Goal: Information Seeking & Learning: Learn about a topic

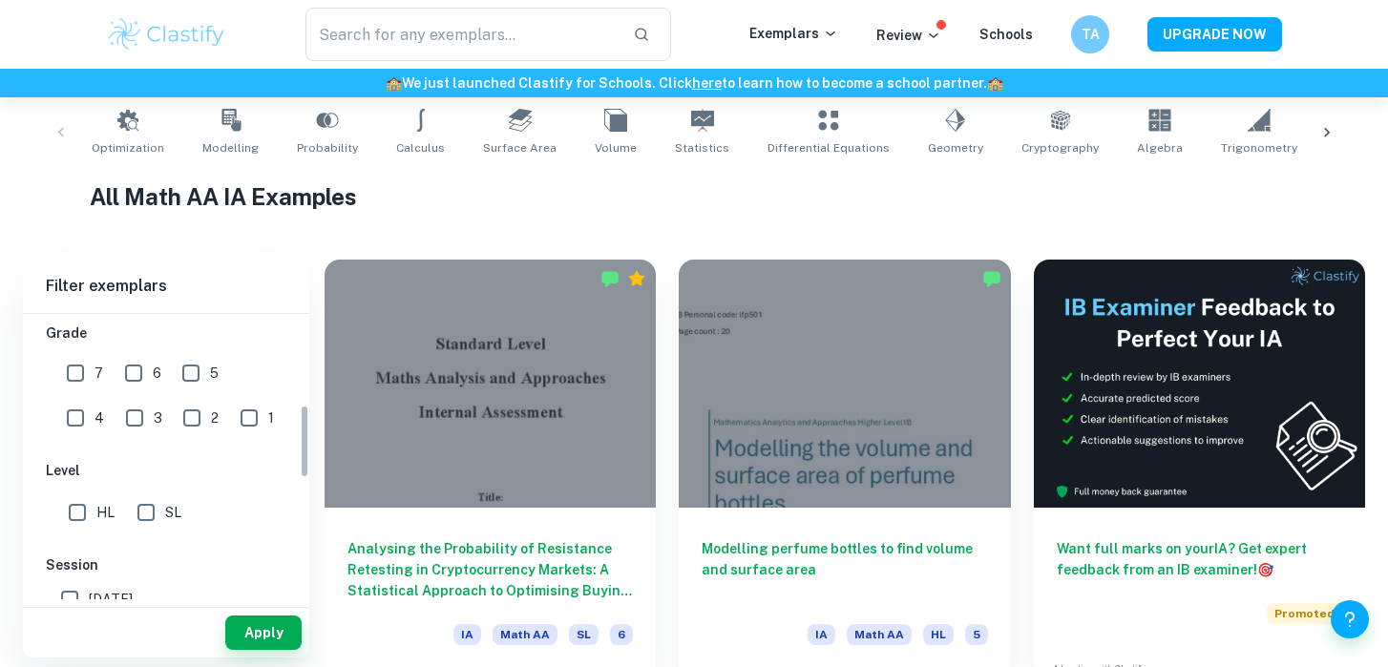
scroll to position [421, 0]
click at [86, 513] on input "HL" at bounding box center [77, 509] width 38 height 38
checkbox input "true"
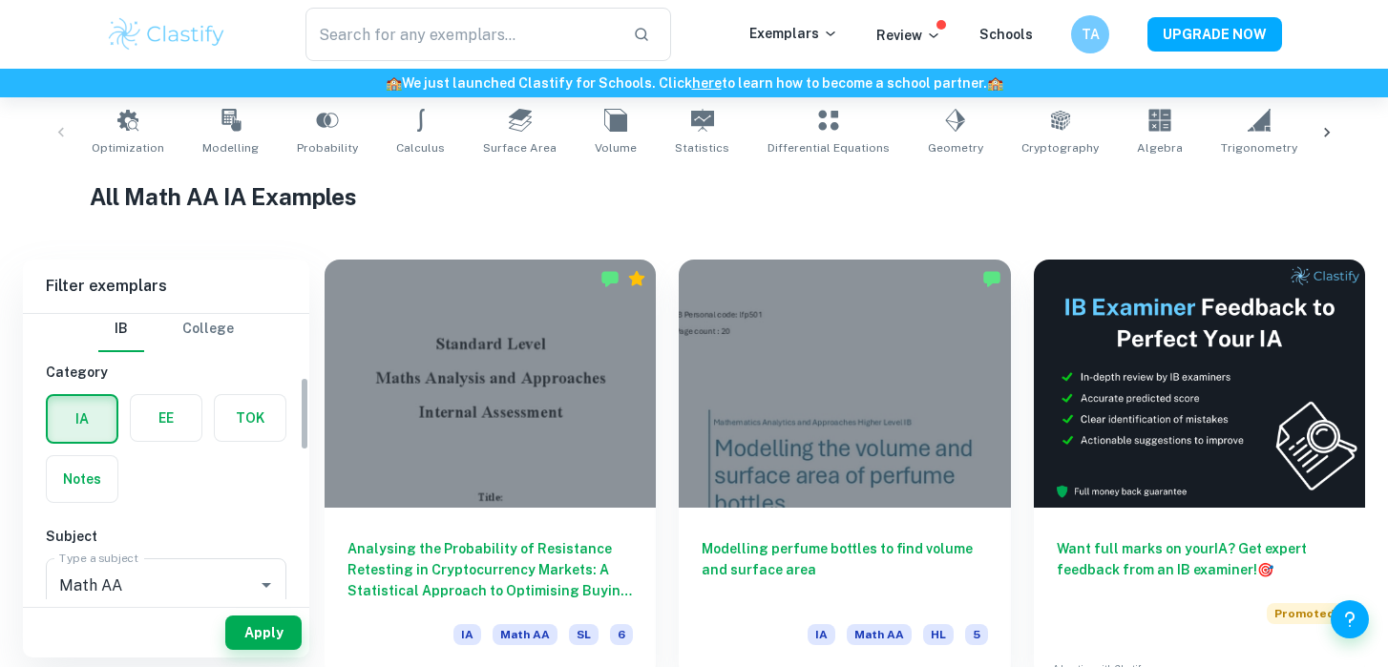
scroll to position [0, 0]
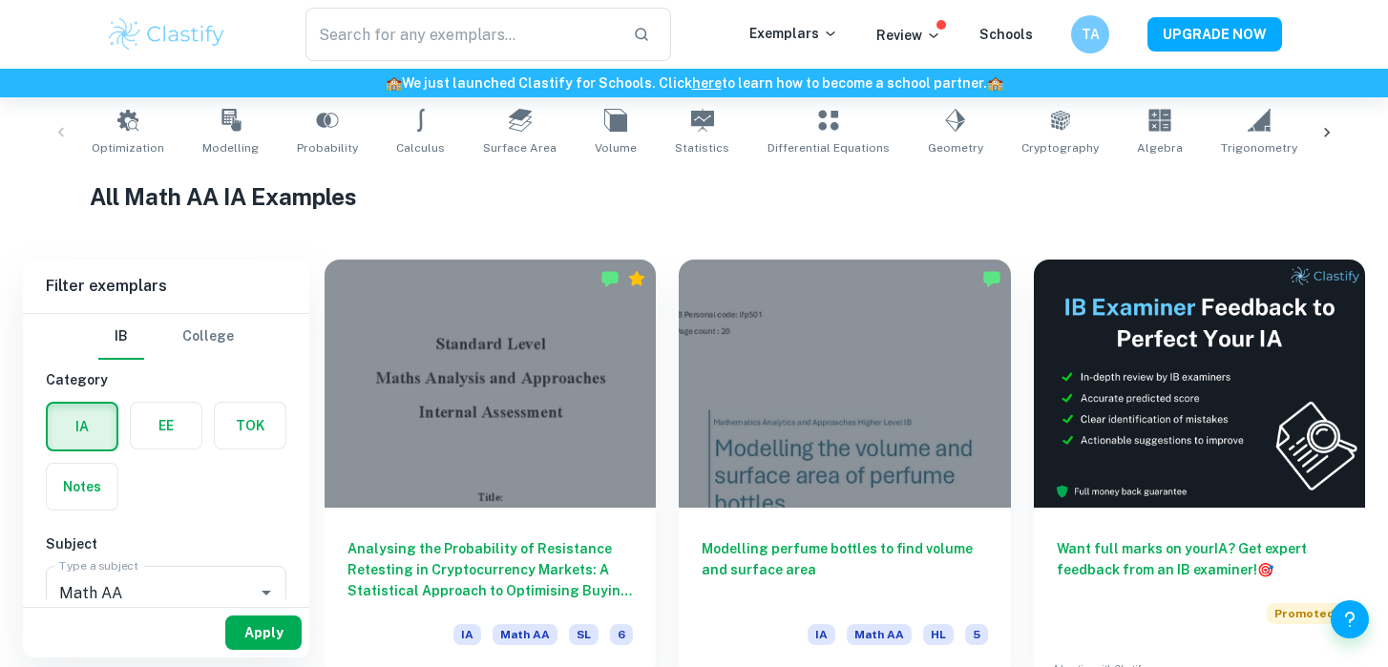
click at [266, 641] on button "Apply" at bounding box center [263, 633] width 76 height 34
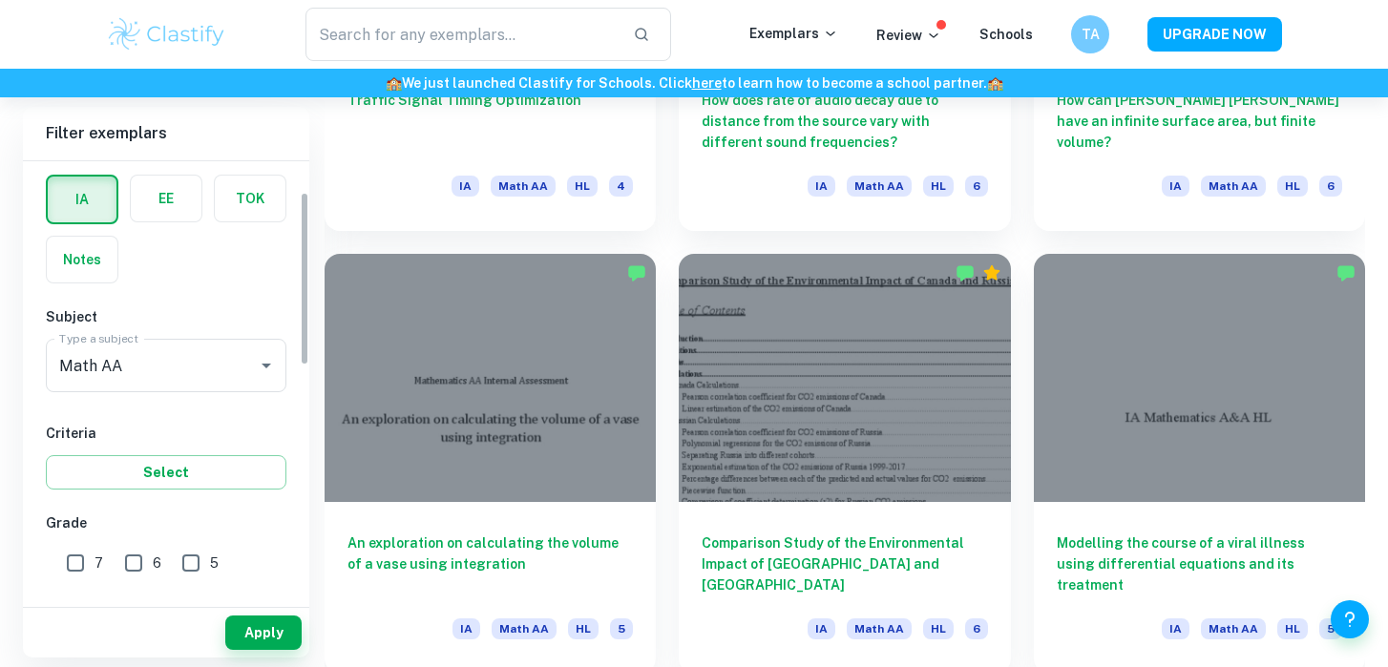
scroll to position [82, 0]
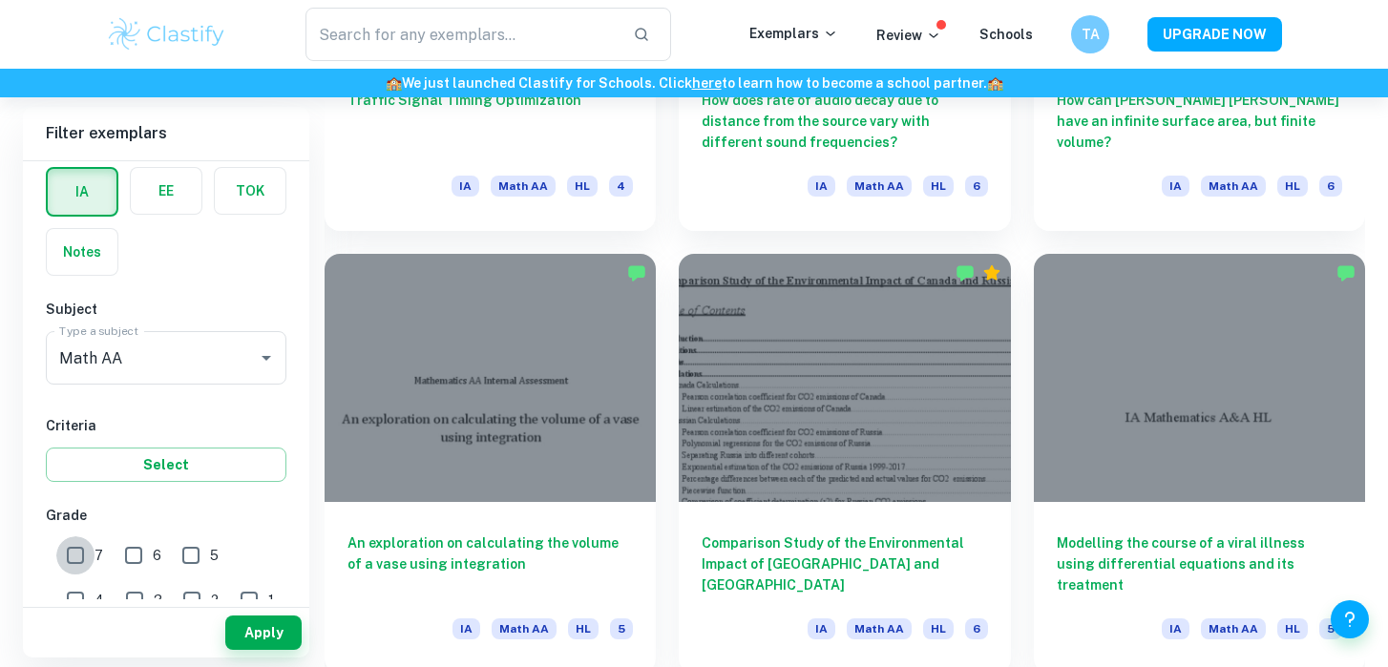
click at [78, 557] on input "7" at bounding box center [75, 555] width 38 height 38
checkbox input "true"
click at [133, 557] on input "6" at bounding box center [134, 555] width 38 height 38
checkbox input "true"
click at [259, 630] on button "Apply" at bounding box center [263, 633] width 76 height 34
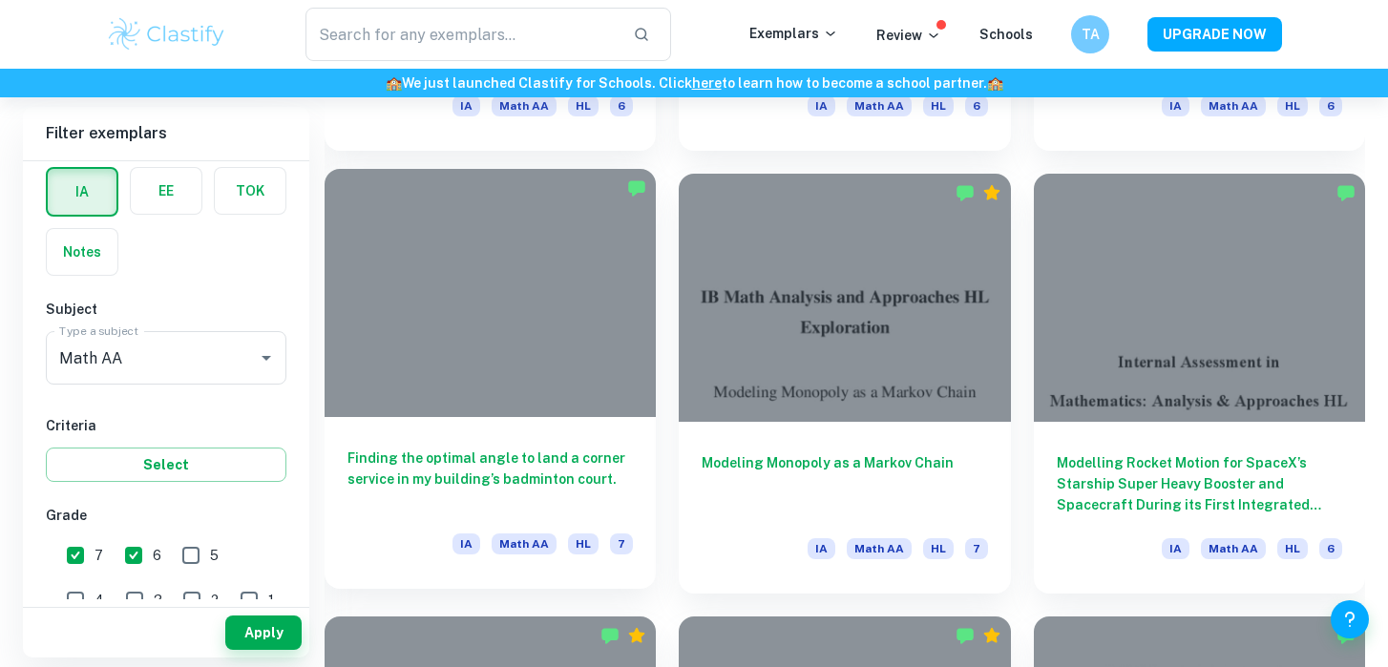
scroll to position [2161, 0]
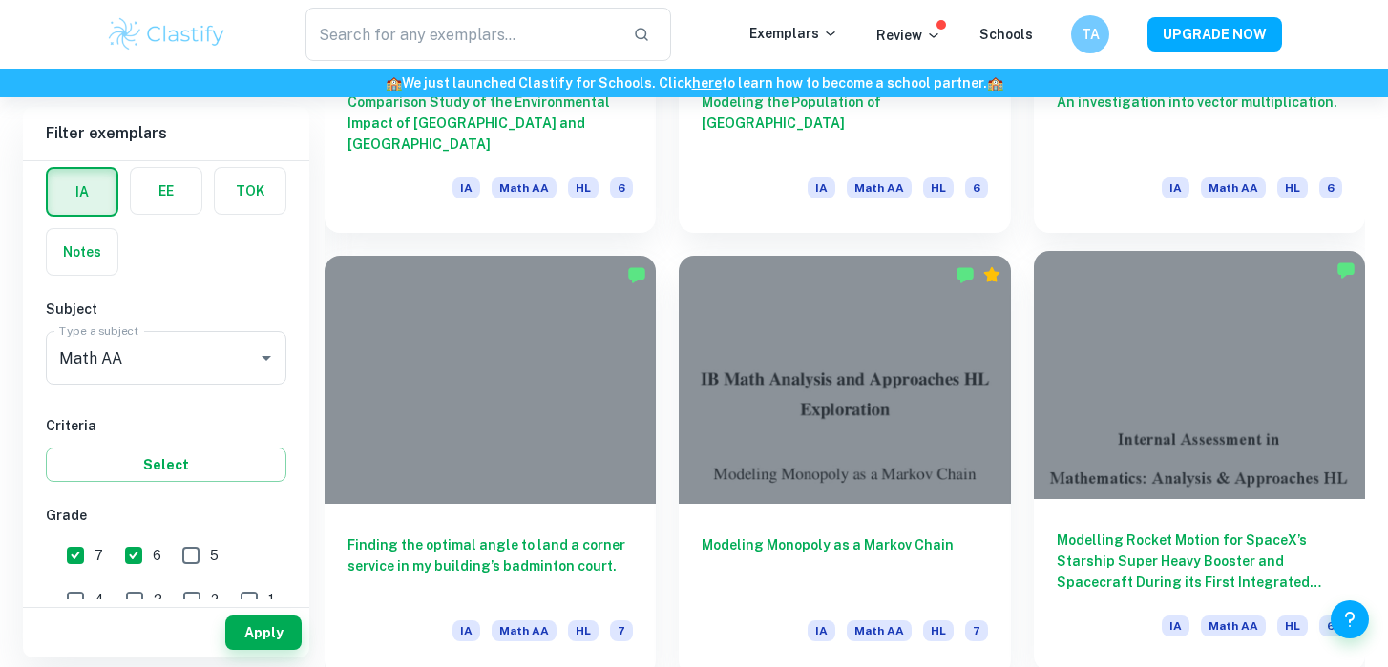
click at [1160, 348] on div at bounding box center [1199, 375] width 331 height 248
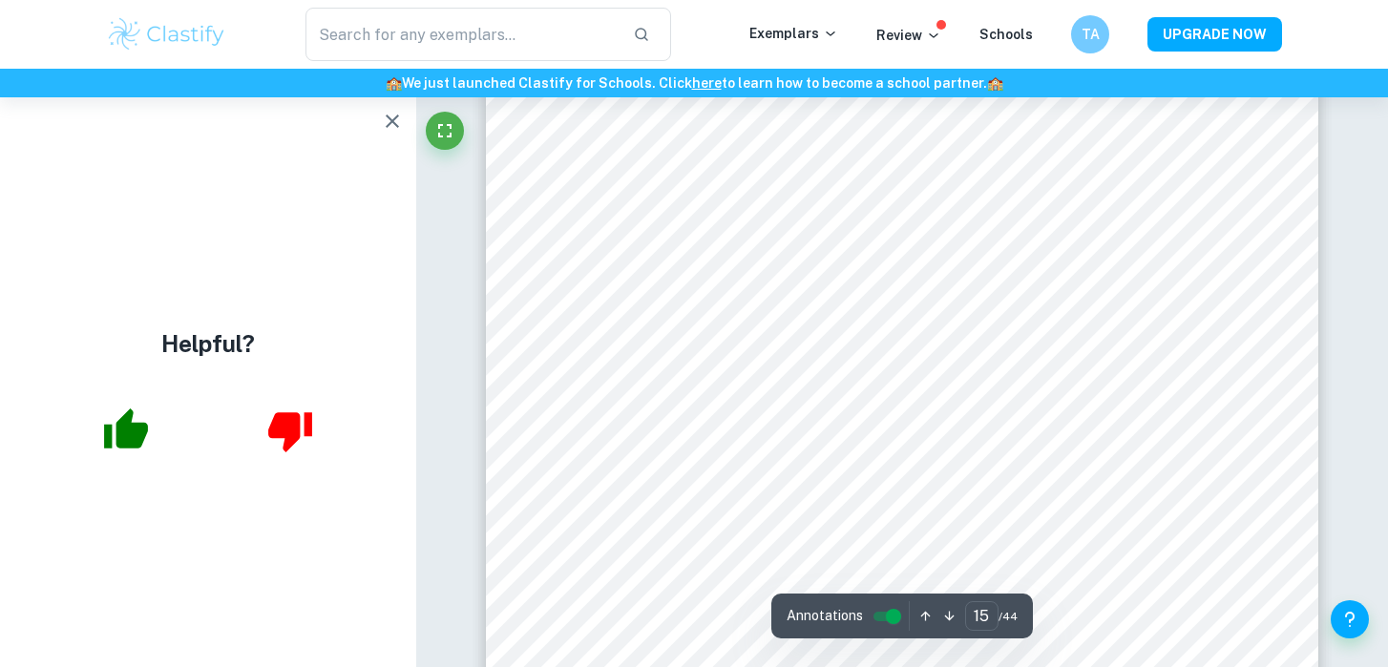
scroll to position [17385, 0]
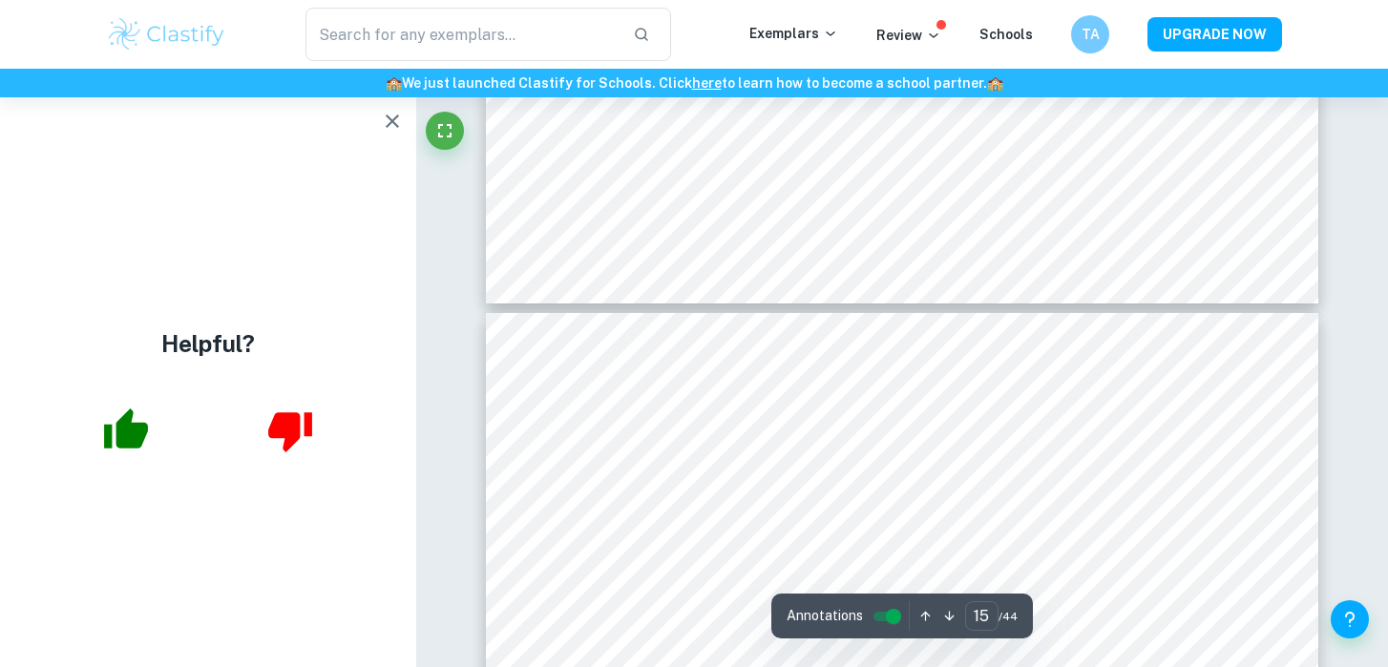
type input "16"
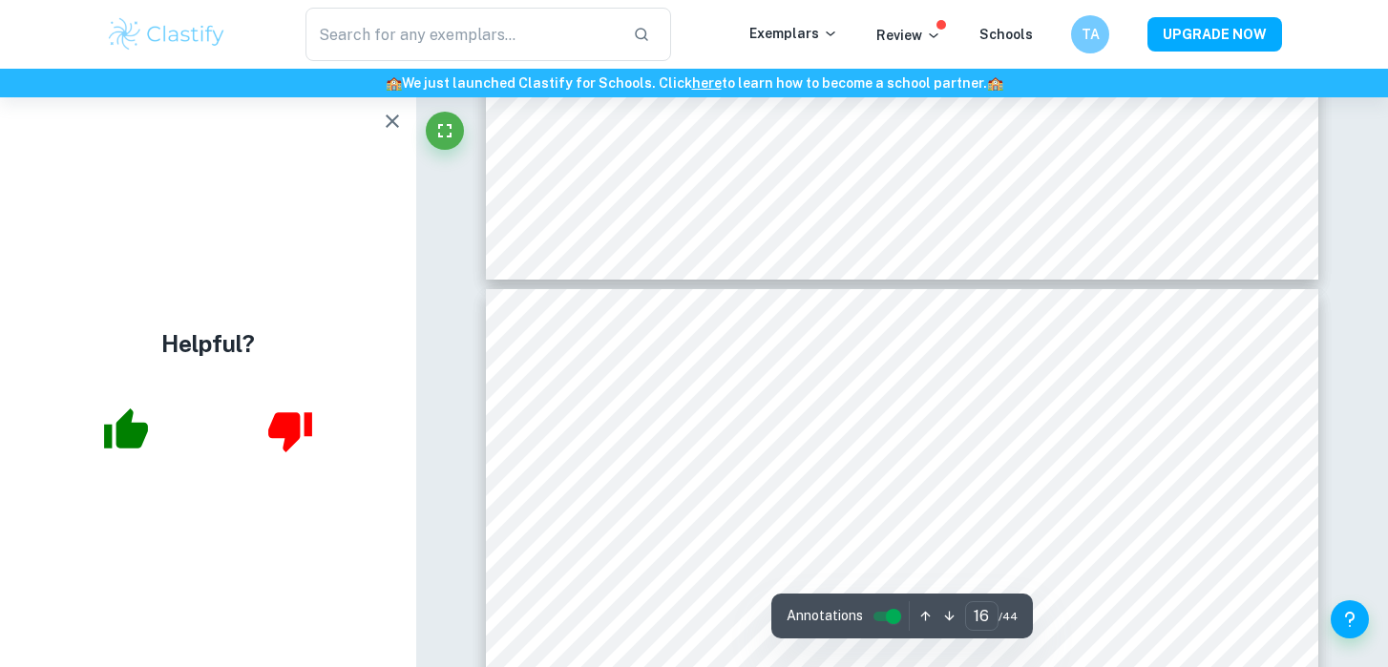
scroll to position [18273, 0]
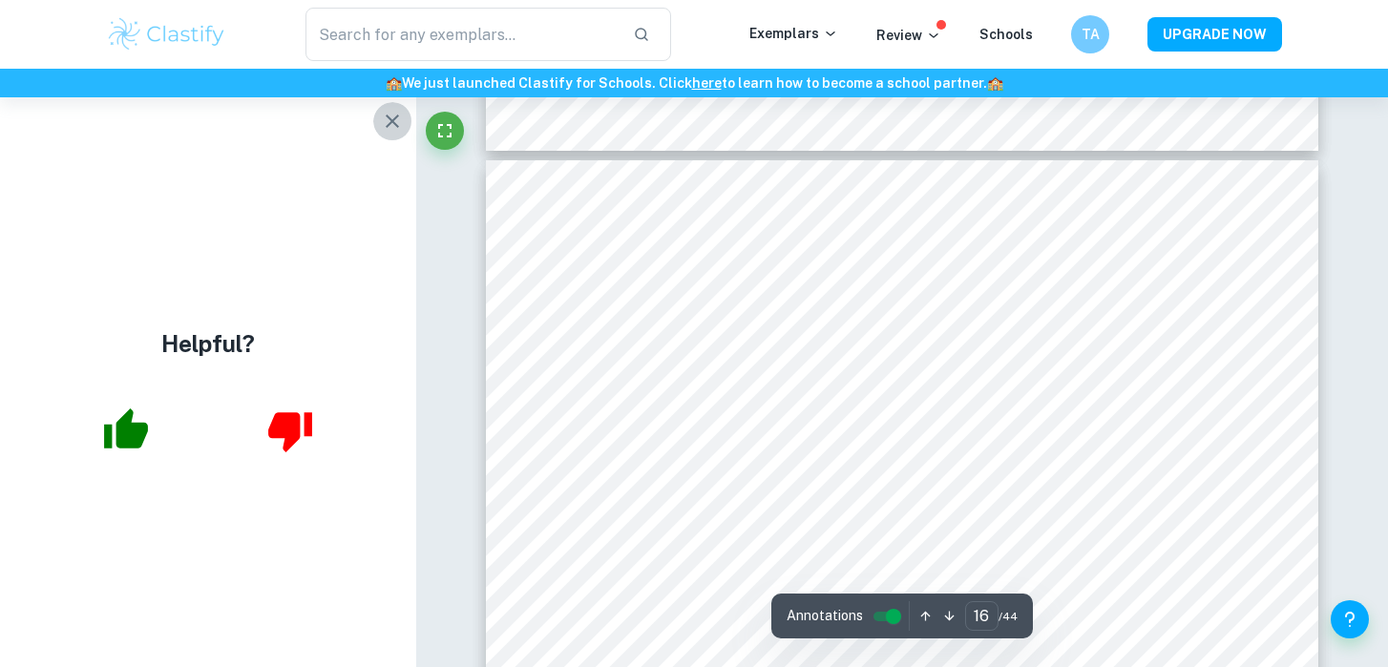
click at [395, 122] on icon "button" at bounding box center [392, 121] width 23 height 23
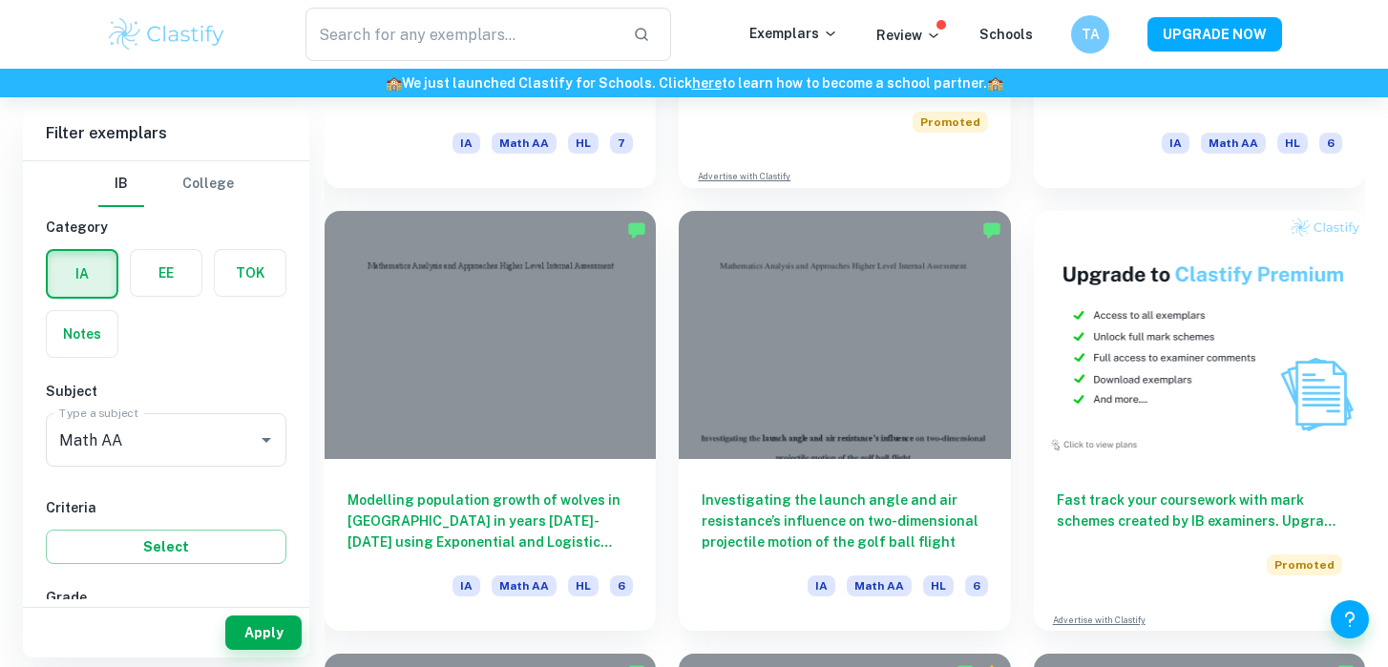
scroll to position [5757, 0]
